Goal: Transaction & Acquisition: Book appointment/travel/reservation

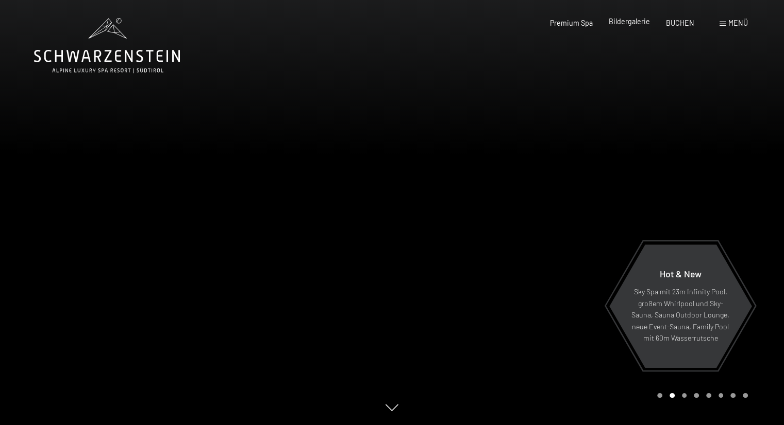
click at [635, 18] on span "Bildergalerie" at bounding box center [628, 21] width 41 height 9
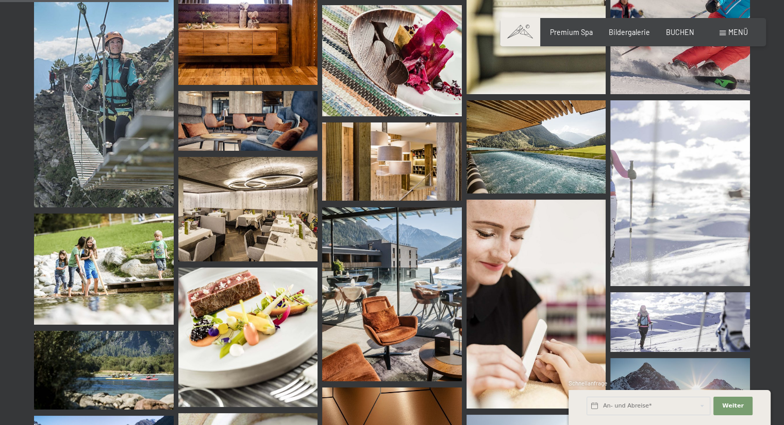
scroll to position [2370, 0]
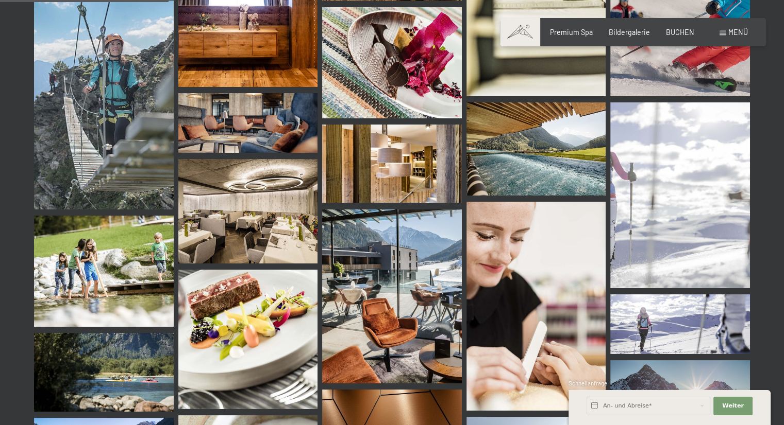
click at [720, 36] on div "Menü" at bounding box center [733, 32] width 28 height 10
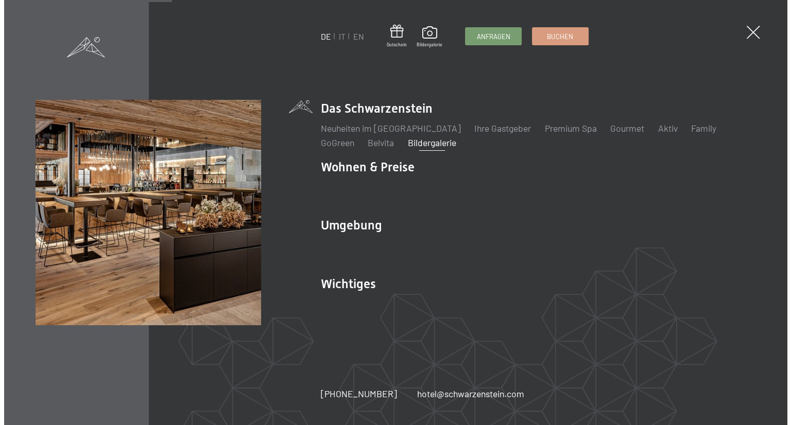
scroll to position [2391, 0]
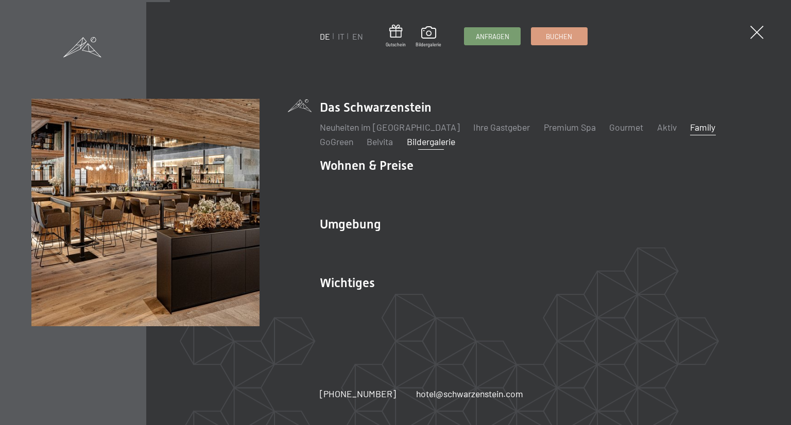
click at [690, 129] on link "Family" at bounding box center [702, 127] width 25 height 11
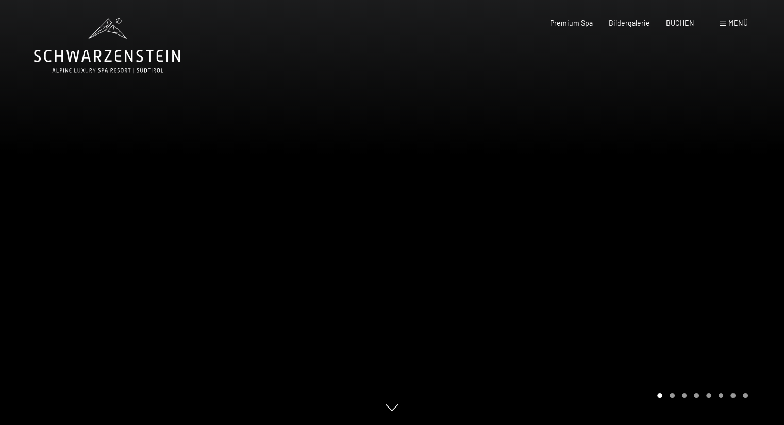
click at [724, 19] on div "Menü" at bounding box center [733, 23] width 28 height 10
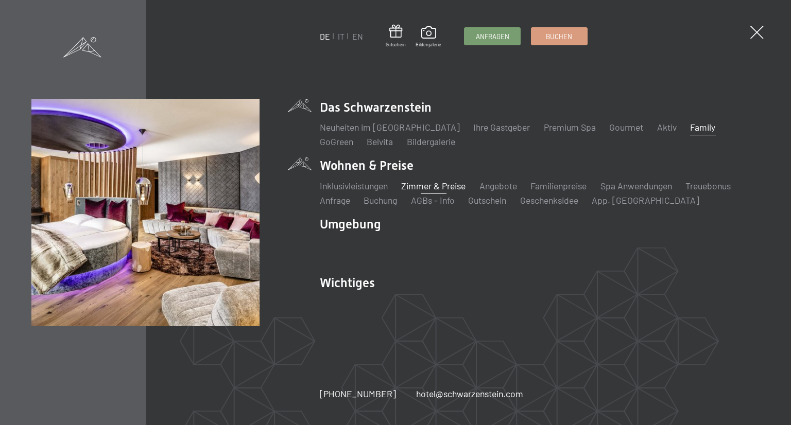
click at [440, 191] on link "Zimmer & Preise" at bounding box center [433, 185] width 64 height 11
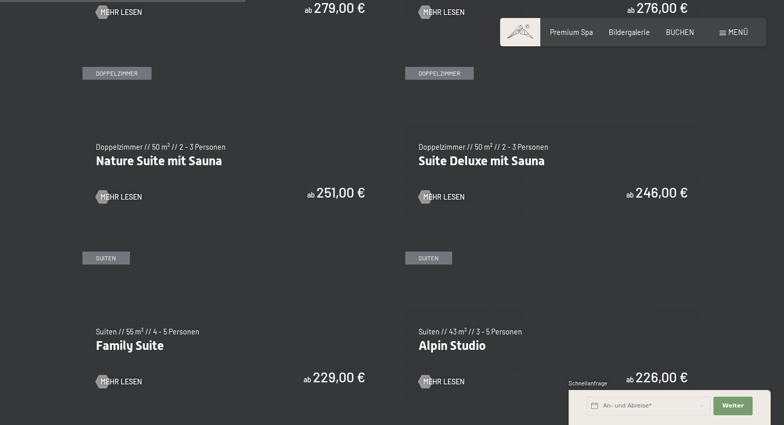
scroll to position [968, 0]
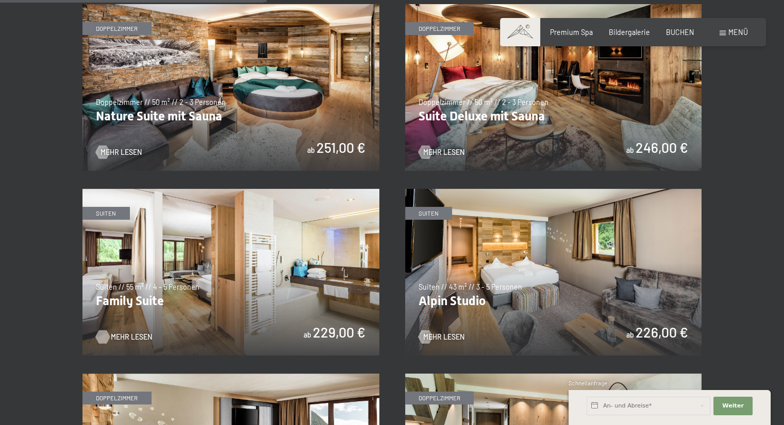
click at [122, 336] on span "Mehr Lesen" at bounding box center [131, 337] width 41 height 10
click at [246, 281] on img at bounding box center [230, 272] width 297 height 167
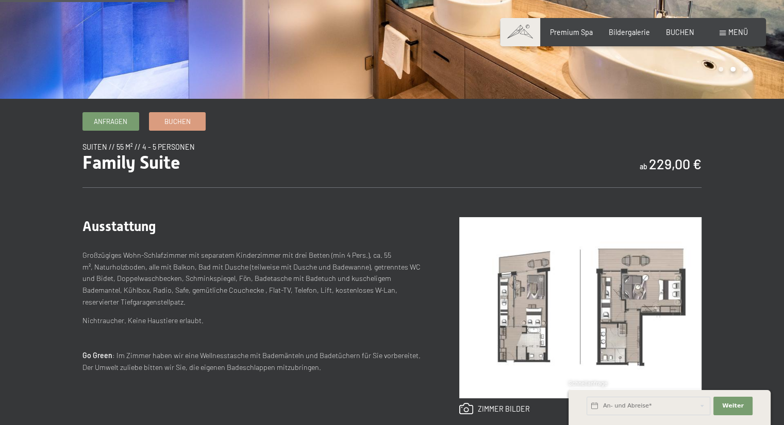
scroll to position [268, 0]
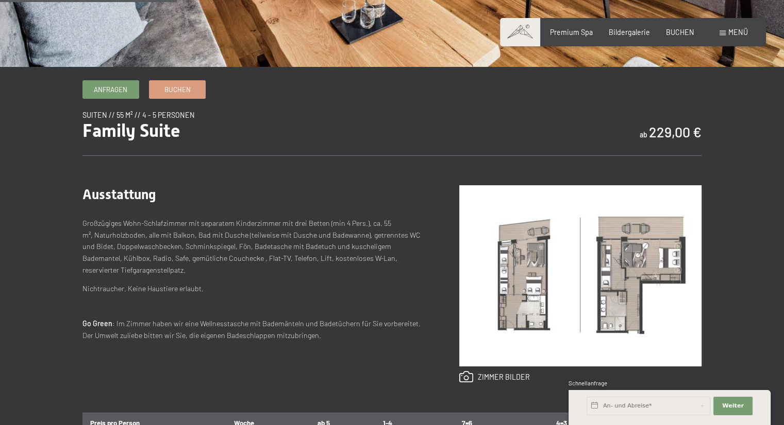
click at [597, 282] on img at bounding box center [580, 275] width 242 height 181
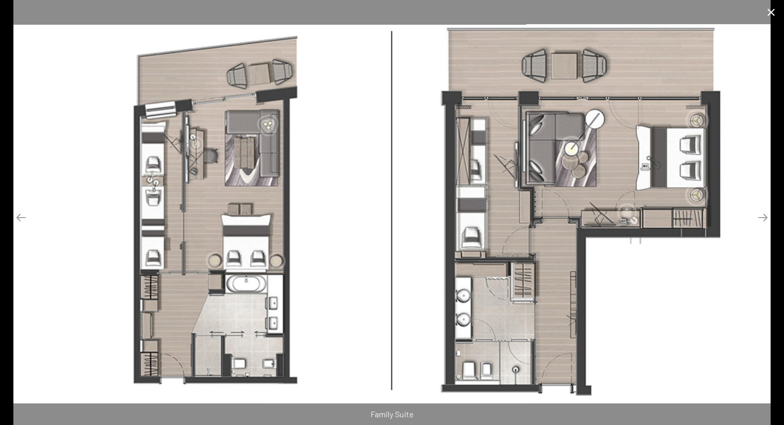
click at [773, 15] on button "Close gallery" at bounding box center [771, 12] width 26 height 24
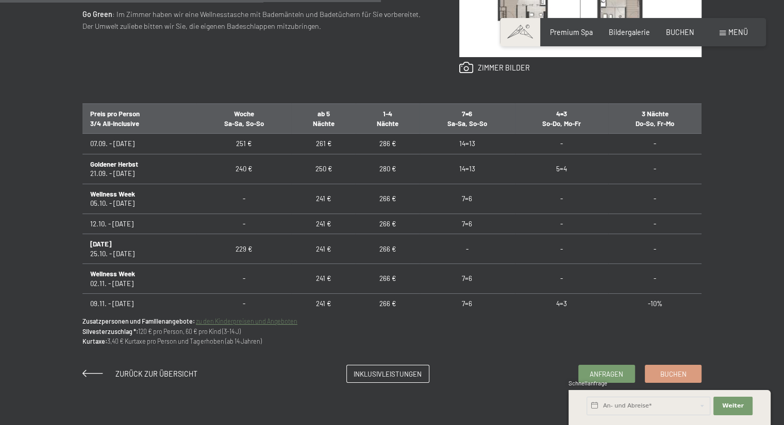
scroll to position [577, 0]
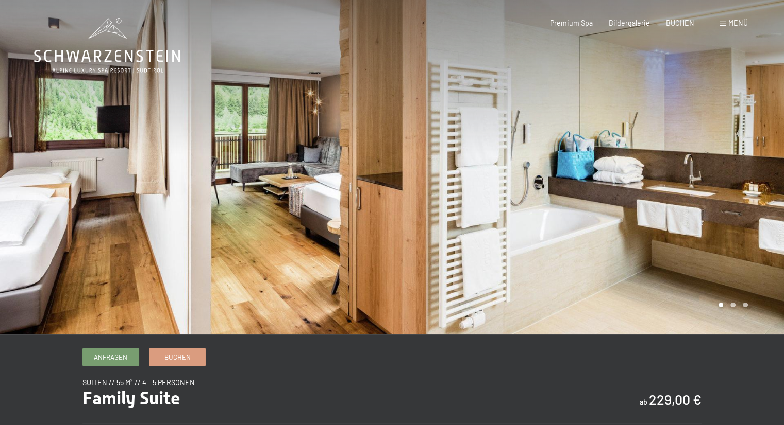
click at [736, 311] on div at bounding box center [588, 167] width 392 height 335
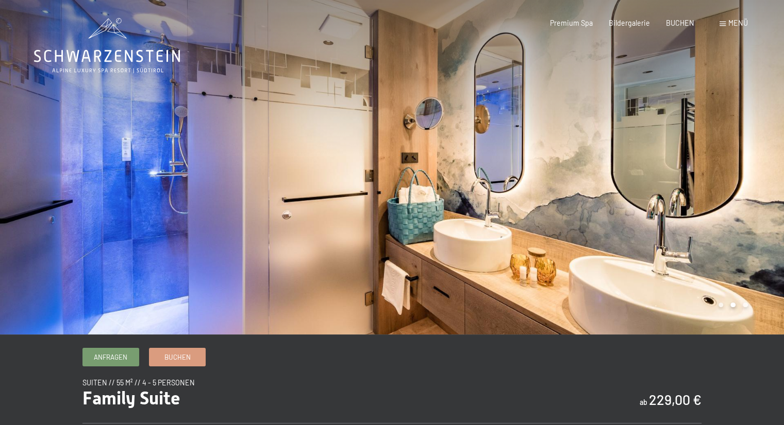
click at [736, 311] on div at bounding box center [588, 167] width 392 height 335
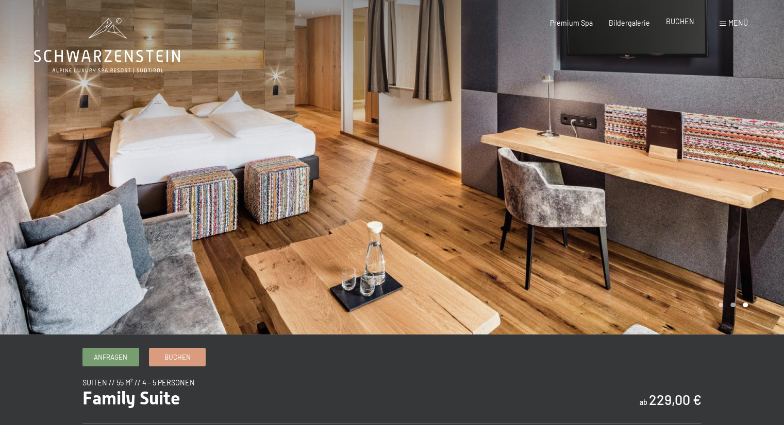
click at [684, 25] on span "BUCHEN" at bounding box center [680, 21] width 28 height 9
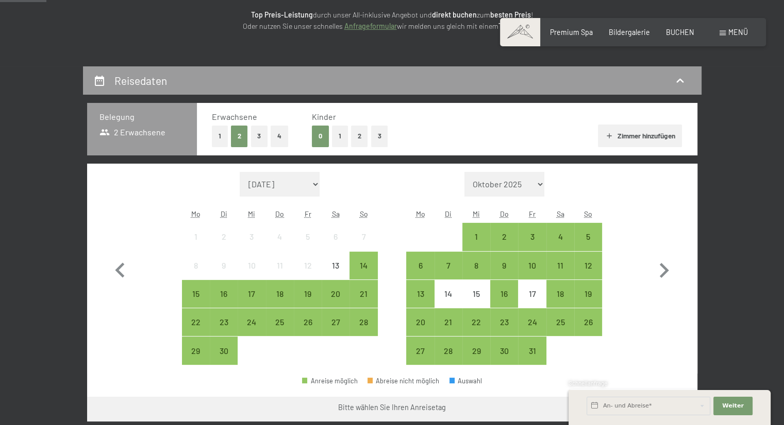
scroll to position [227, 0]
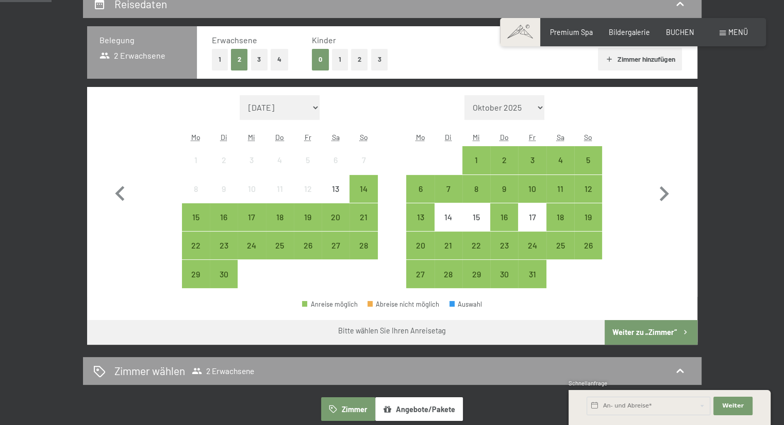
click at [383, 61] on button "3" at bounding box center [379, 59] width 17 height 21
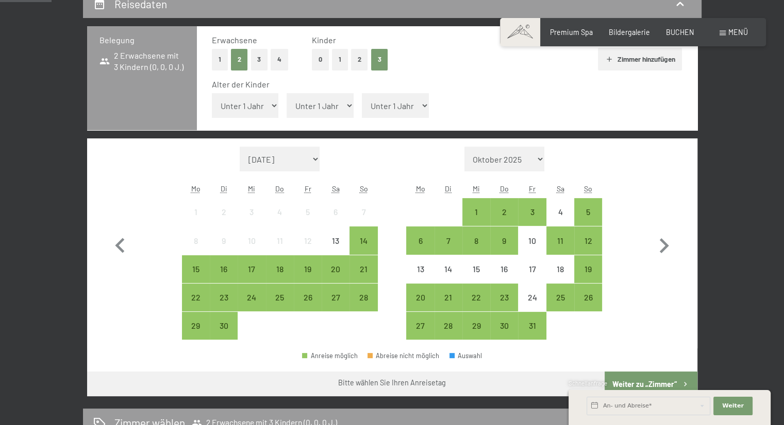
click at [247, 111] on select "Unter 1 Jahr 1 Jahr 2 Jahre 3 Jahre 4 Jahre 5 Jahre 6 Jahre 7 Jahre 8 Jahre 9 J…" at bounding box center [245, 105] width 67 height 25
select select "3"
click at [212, 93] on select "Unter 1 Jahr 1 Jahr 2 Jahre 3 Jahre 4 Jahre 5 Jahre 6 Jahre 7 Jahre 8 Jahre 9 J…" at bounding box center [245, 105] width 67 height 25
click at [313, 96] on select "Unter 1 Jahr 1 Jahr 2 Jahre 3 Jahre 4 Jahre 5 Jahre 6 Jahre 7 Jahre 8 Jahre 9 J…" at bounding box center [319, 105] width 67 height 25
select select "6"
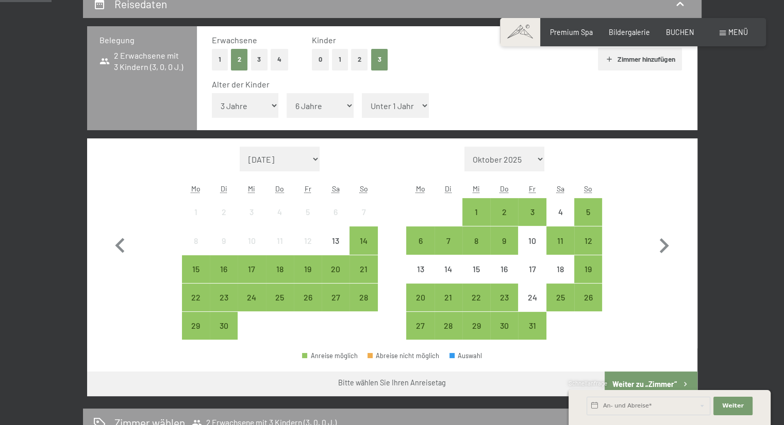
click at [286, 93] on select "Unter 1 Jahr 1 Jahr 2 Jahre 3 Jahre 4 Jahre 5 Jahre 6 Jahre 7 Jahre 8 Jahre 9 J…" at bounding box center [319, 105] width 67 height 25
click at [381, 107] on select "Unter 1 Jahr 1 Jahr 2 Jahre 3 Jahre 4 Jahre 5 Jahre 6 Jahre 7 Jahre 8 Jahre 9 J…" at bounding box center [395, 105] width 67 height 25
select select "9"
click at [362, 93] on select "Unter 1 Jahr 1 Jahr 2 Jahre 3 Jahre 4 Jahre 5 Jahre 6 Jahre 7 Jahre 8 Jahre 9 J…" at bounding box center [395, 105] width 67 height 25
drag, startPoint x: 302, startPoint y: 169, endPoint x: 298, endPoint y: 150, distance: 19.9
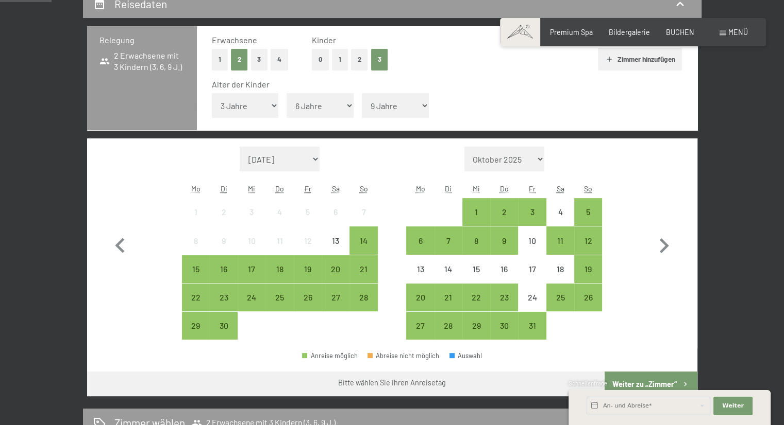
click at [298, 150] on select "[DATE] [DATE] [DATE] [DATE] [DATE] [DATE] [PERSON_NAME][DATE] [DATE] [DATE] [DA…" at bounding box center [280, 159] width 80 height 25
select select "[DATE]"
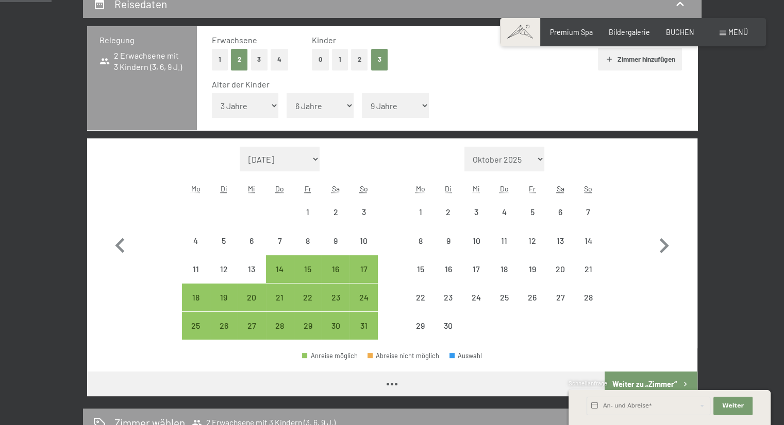
select select "[DATE]"
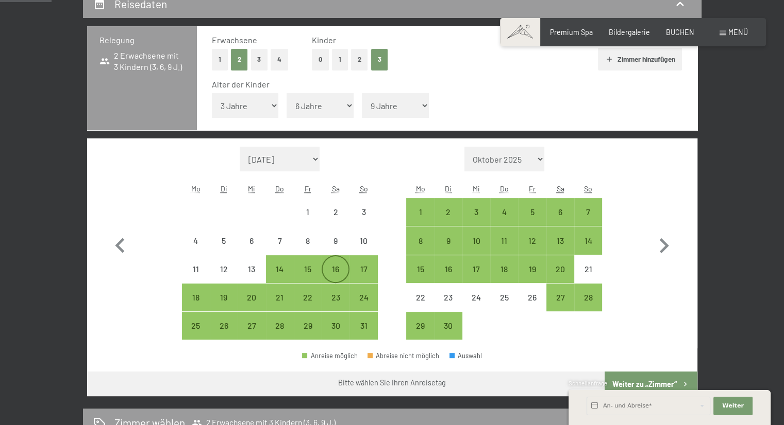
click at [339, 276] on div "16" at bounding box center [335, 278] width 26 height 26
select select "[DATE]"
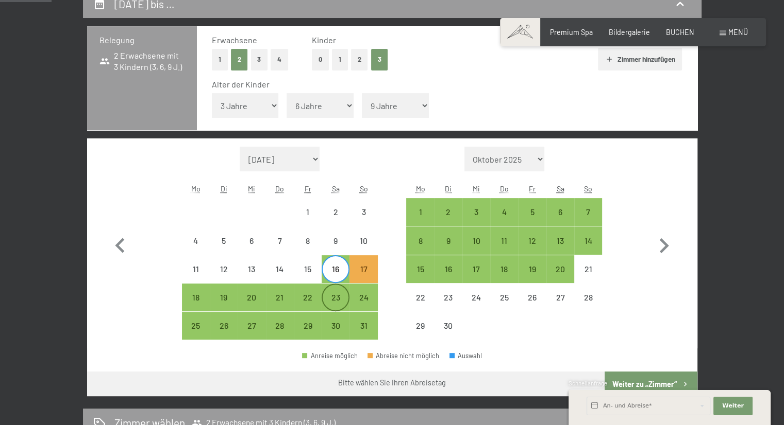
click at [339, 290] on div "23" at bounding box center [335, 298] width 26 height 26
select select "[DATE]"
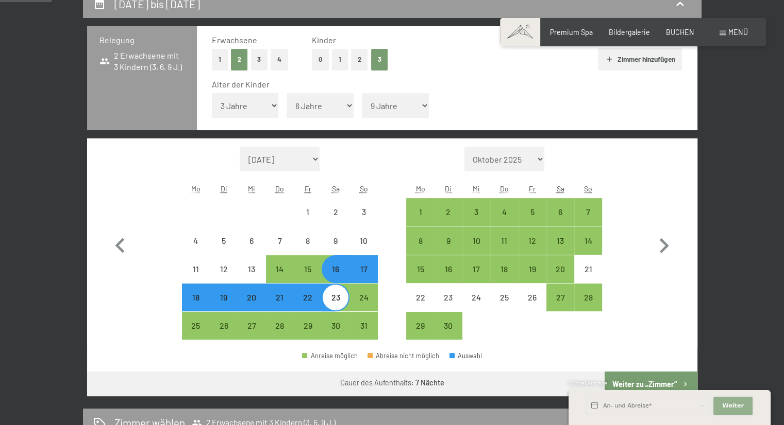
click at [721, 403] on button "Weiter Adressfelder ausblenden" at bounding box center [732, 406] width 39 height 19
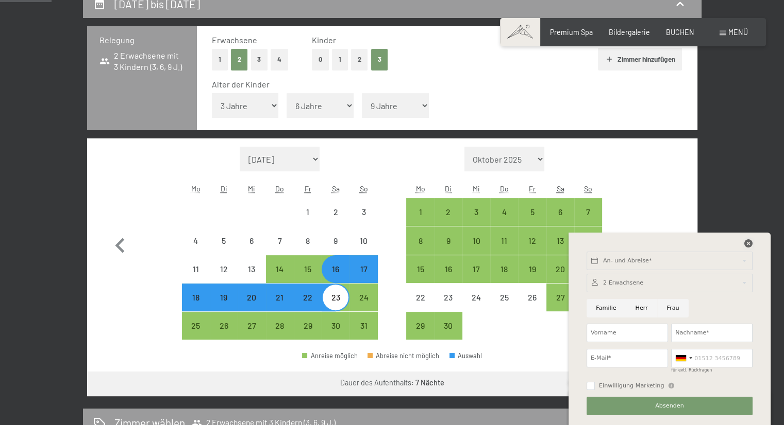
click at [744, 240] on icon at bounding box center [748, 244] width 8 height 8
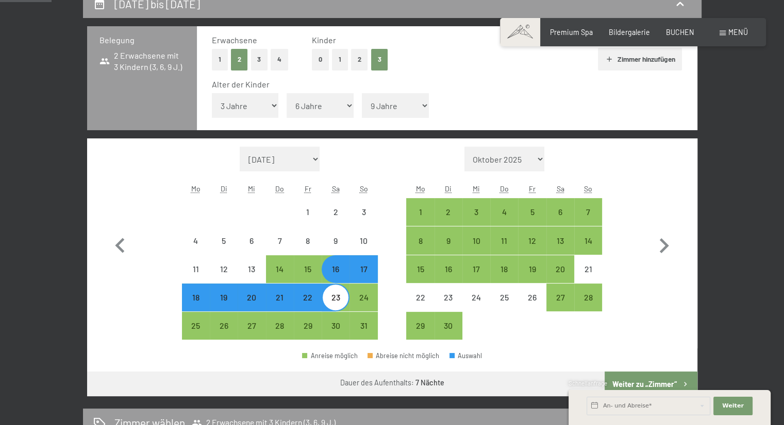
click at [646, 381] on div "Schnellanfrage" at bounding box center [669, 385] width 202 height 10
click at [334, 300] on div "23" at bounding box center [335, 307] width 26 height 26
select select "[DATE]"
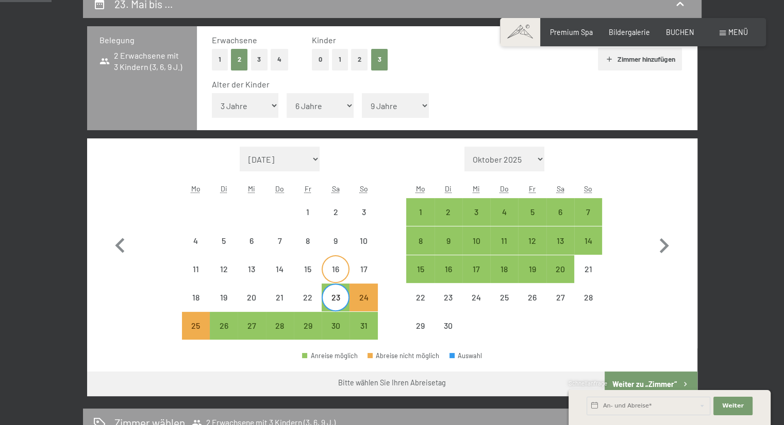
click at [333, 281] on div "16" at bounding box center [335, 278] width 26 height 26
select select "[DATE]"
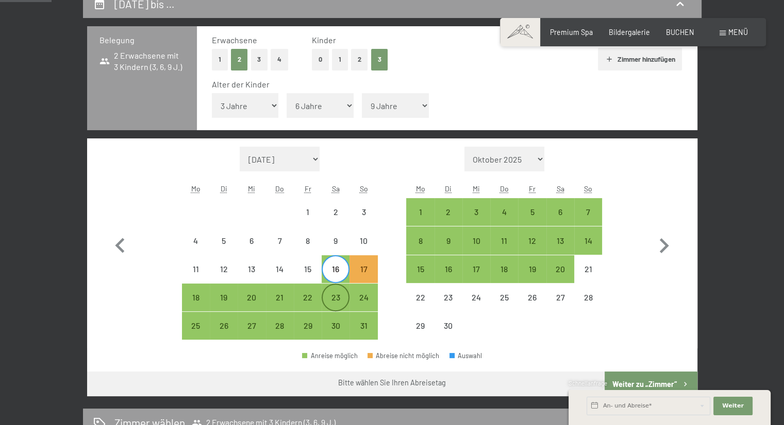
click at [334, 300] on div "23" at bounding box center [335, 307] width 26 height 26
select select "[DATE]"
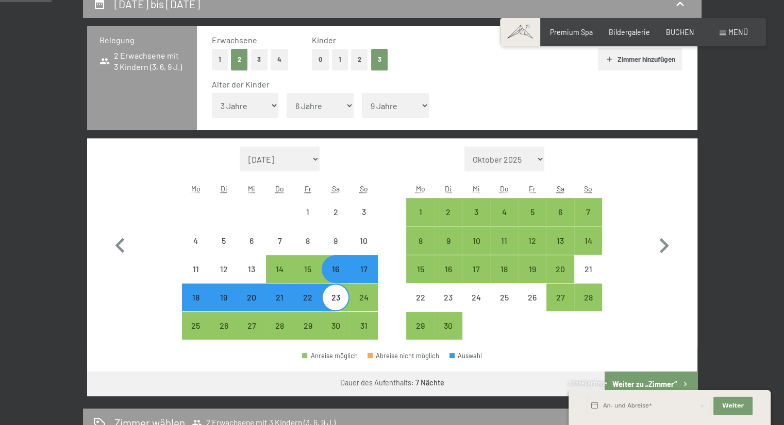
click at [641, 384] on div "Schnellanfrage" at bounding box center [669, 385] width 202 height 10
click at [666, 380] on div "Schnellanfrage" at bounding box center [669, 385] width 202 height 10
click at [729, 403] on span "Weiter" at bounding box center [733, 406] width 22 height 8
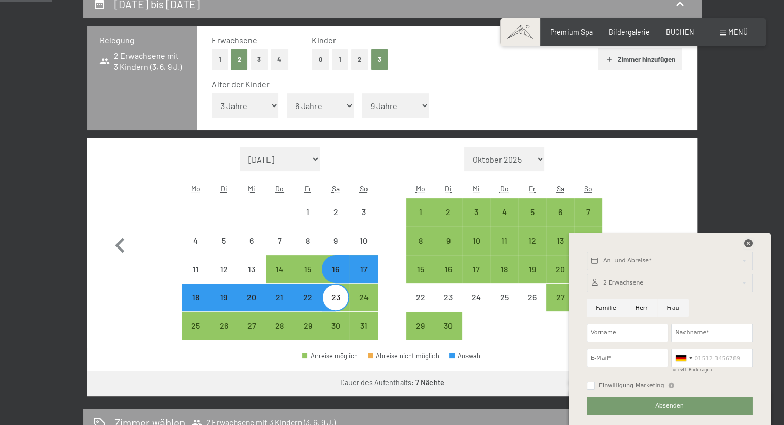
click at [746, 246] on icon at bounding box center [748, 244] width 8 height 8
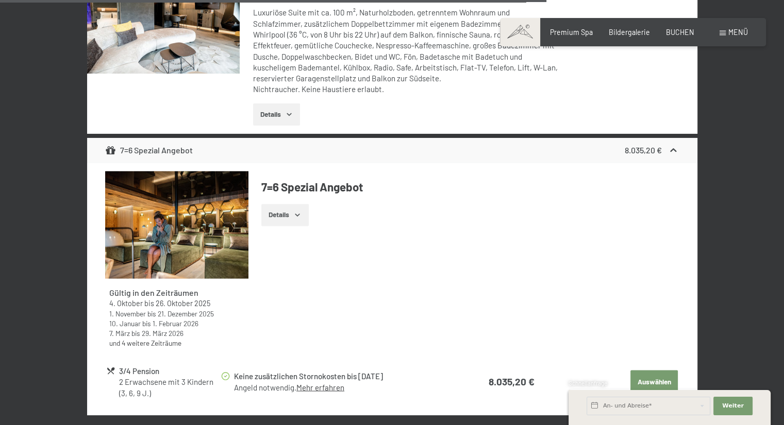
scroll to position [1772, 0]
